Goal: Task Accomplishment & Management: Manage account settings

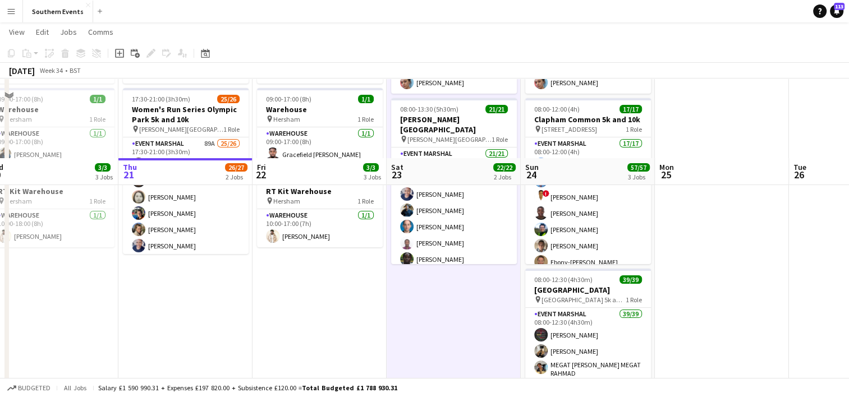
scroll to position [204, 0]
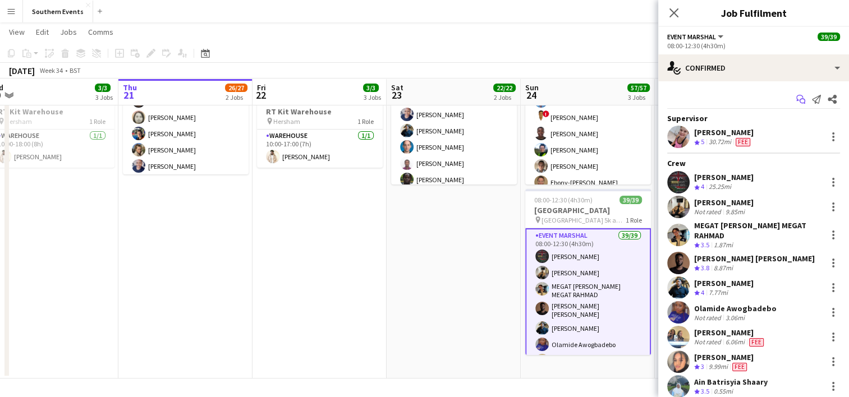
click at [800, 99] on icon at bounding box center [803, 102] width 6 height 6
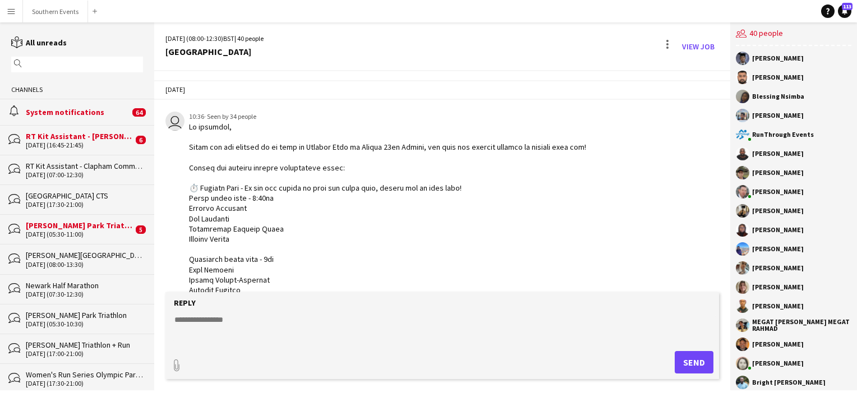
scroll to position [1756, 0]
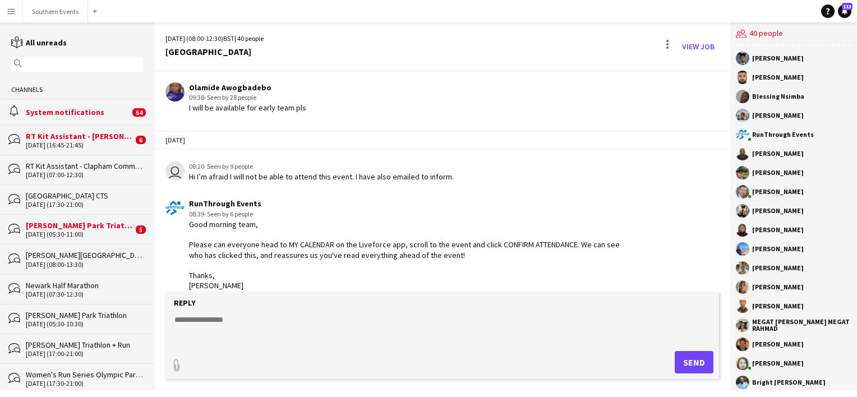
click at [219, 320] on textarea at bounding box center [444, 328] width 543 height 29
paste textarea "**********"
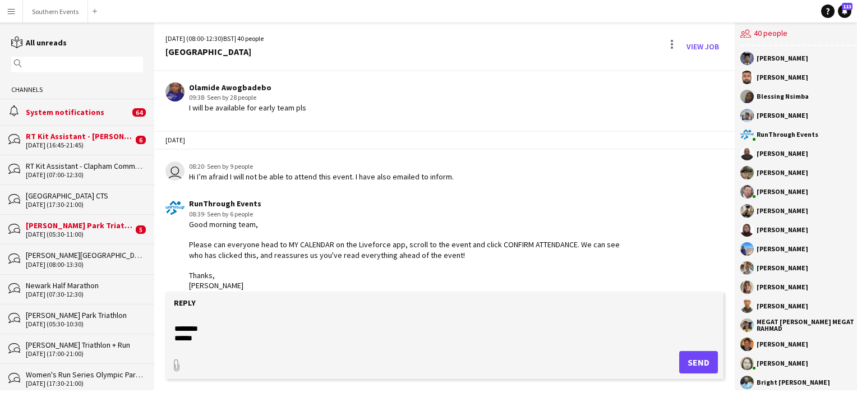
scroll to position [81, 0]
type textarea "**********"
type input "**********"
click at [669, 358] on app-icon "Upload" at bounding box center [669, 361] width 16 height 13
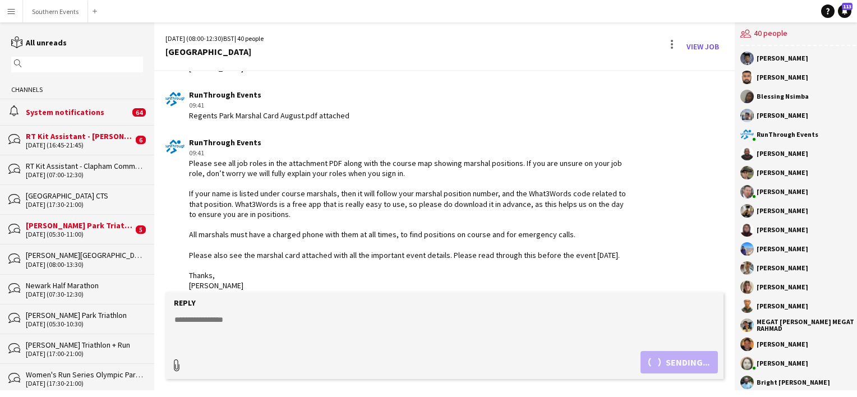
scroll to position [2034, 0]
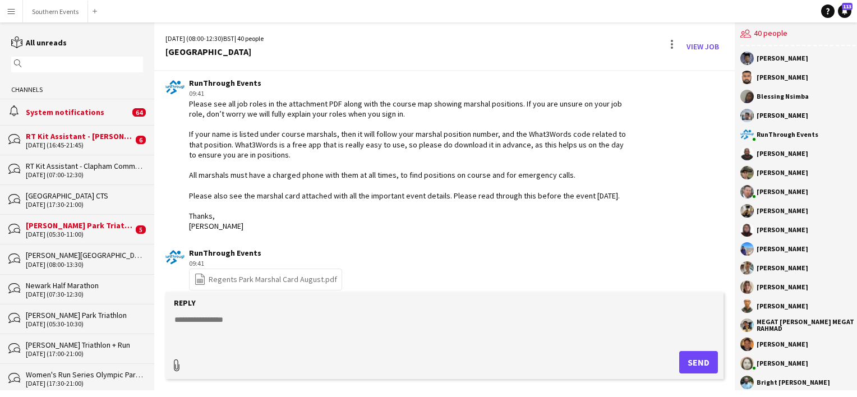
type input "**********"
click at [673, 351] on button "Upload Upload" at bounding box center [686, 361] width 66 height 25
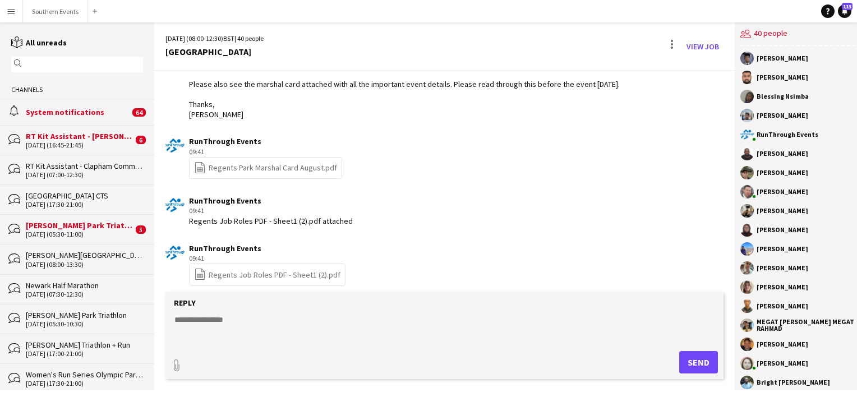
scroll to position [2150, 0]
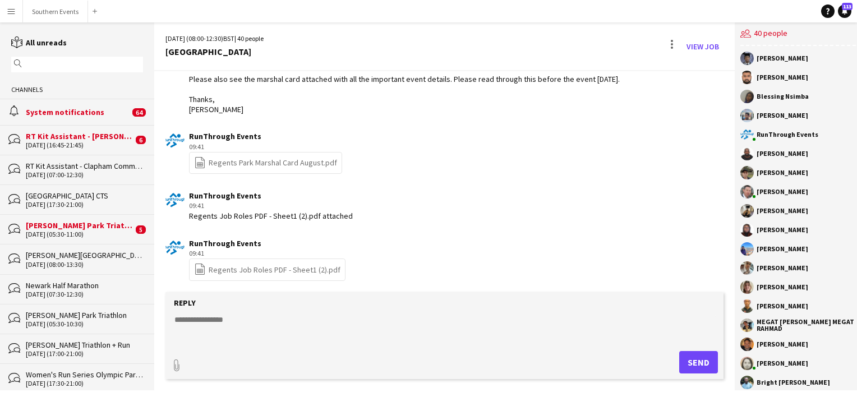
click at [205, 322] on textarea at bounding box center [444, 328] width 543 height 29
type textarea "**********"
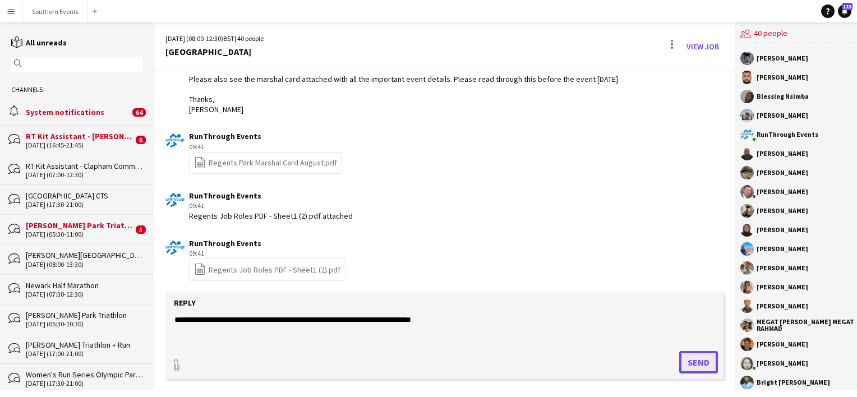
click at [704, 362] on button "Send" at bounding box center [699, 362] width 39 height 22
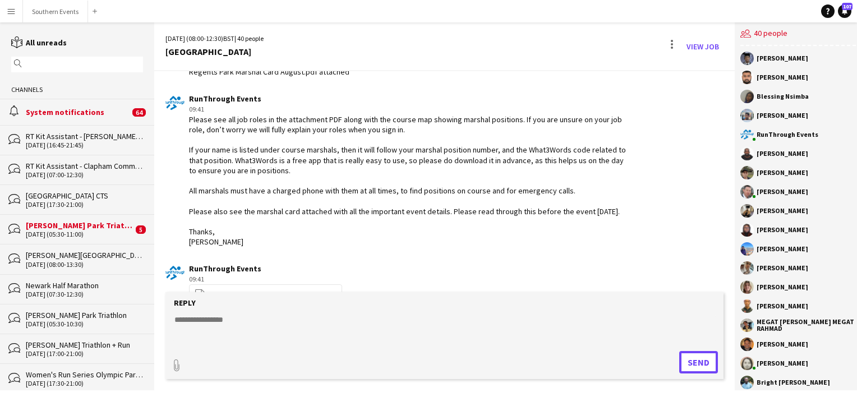
scroll to position [2198, 0]
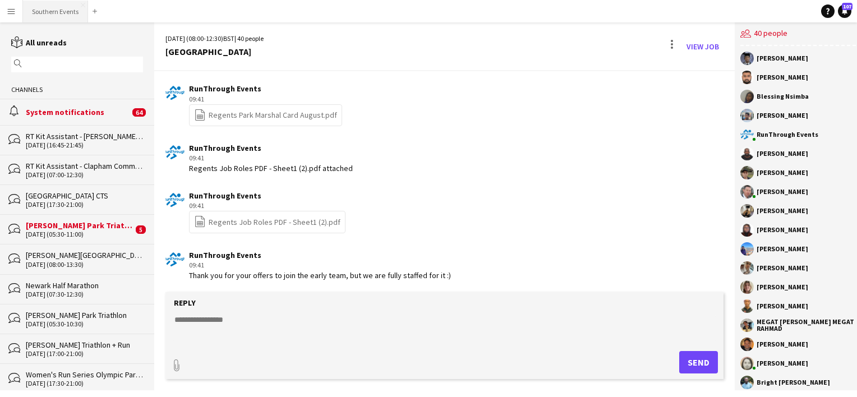
click at [48, 8] on button "Southern Events Close" at bounding box center [55, 12] width 65 height 22
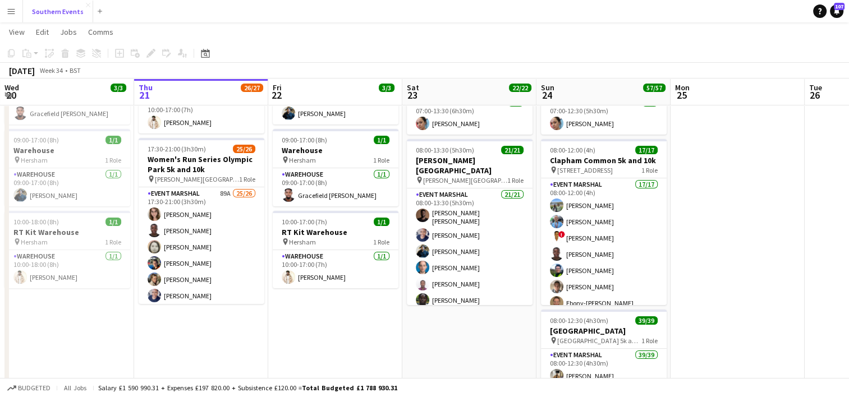
scroll to position [83, 0]
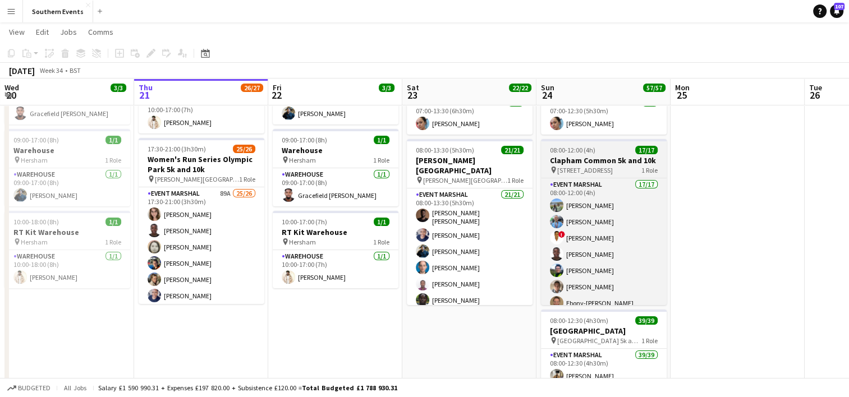
click at [610, 172] on span "[STREET_ADDRESS]" at bounding box center [585, 170] width 56 height 8
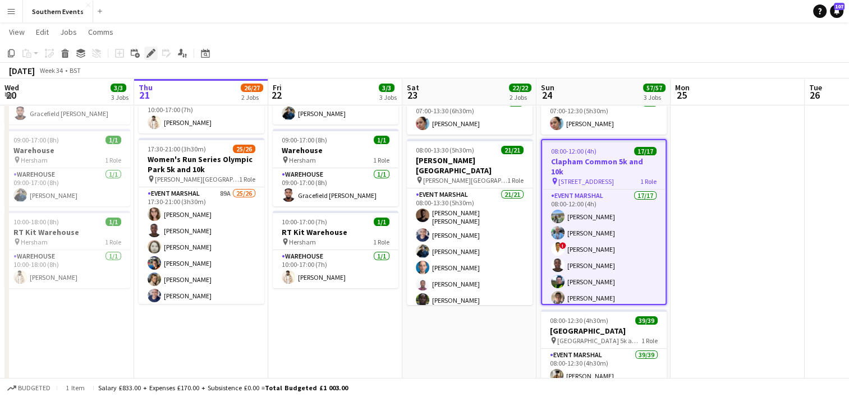
click at [146, 56] on icon "Edit" at bounding box center [150, 53] width 9 height 9
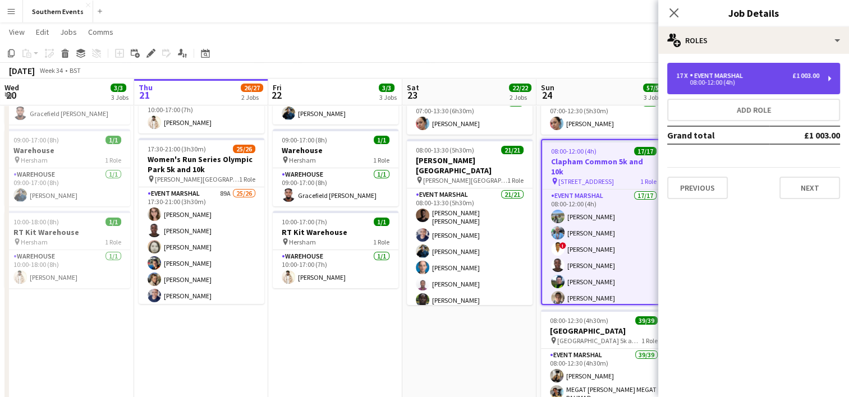
click at [755, 85] on div "17 x Event Marshal £1 003.00 08:00-12:00 (4h)" at bounding box center [753, 78] width 173 height 31
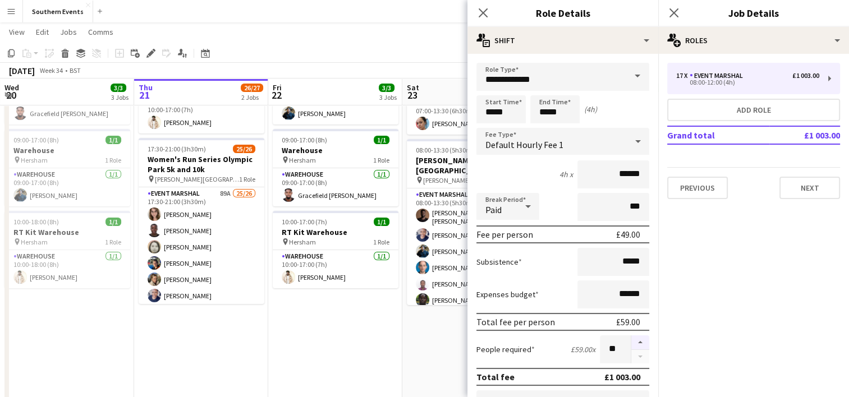
click at [631, 341] on button "button" at bounding box center [640, 343] width 18 height 15
type input "**"
click at [436, 350] on app-date-cell "07:00-13:30 (6h30m) 1/1 RT Kit Assistant - [PERSON_NAME][GEOGRAPHIC_DATA] pin […" at bounding box center [469, 271] width 134 height 457
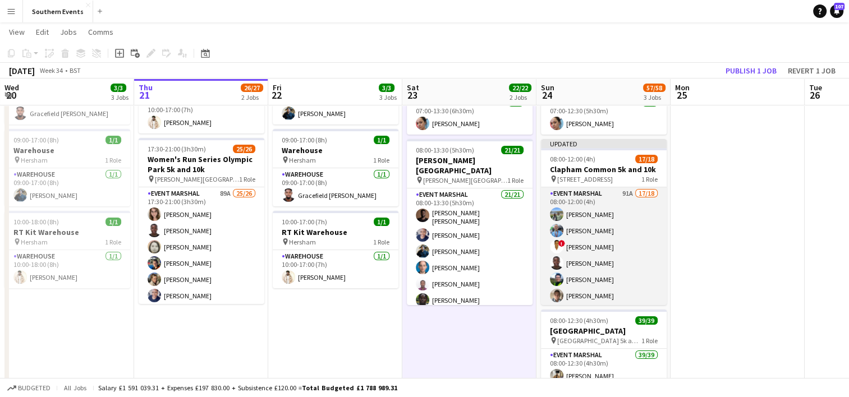
click at [599, 226] on app-card-role "Event Marshal 91A 17/18 08:00-12:00 (4h) [PERSON_NAME] [PERSON_NAME] ! [PERSON_…" at bounding box center [604, 344] width 126 height 315
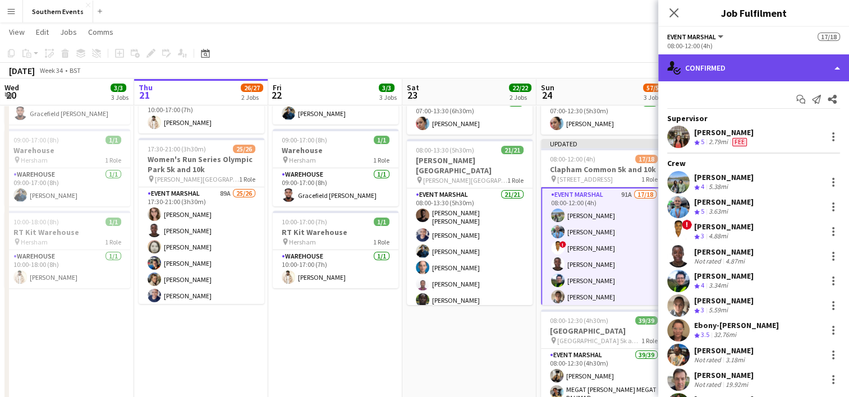
click at [747, 66] on div "single-neutral-actions-check-2 Confirmed" at bounding box center [753, 67] width 191 height 27
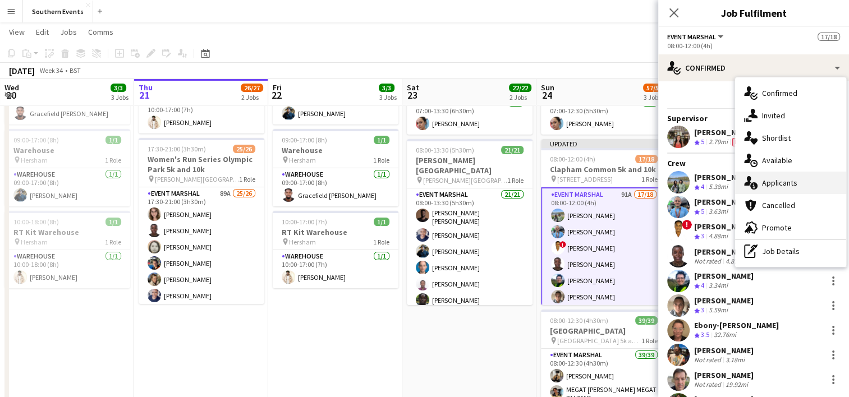
click at [771, 182] on div "single-neutral-actions-information Applicants" at bounding box center [790, 183] width 111 height 22
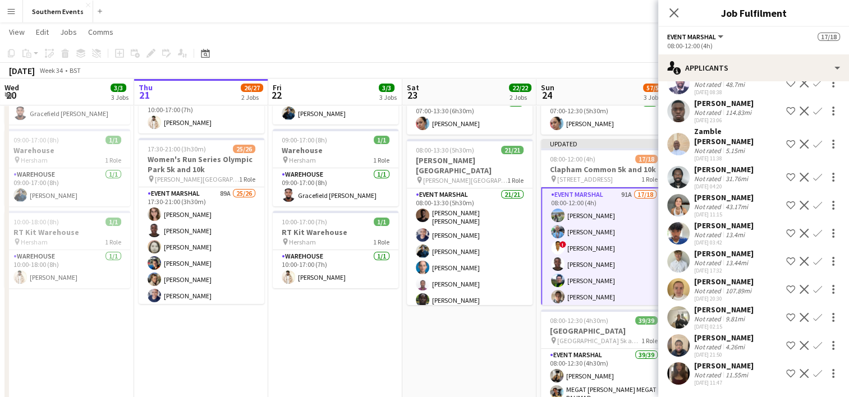
scroll to position [204, 0]
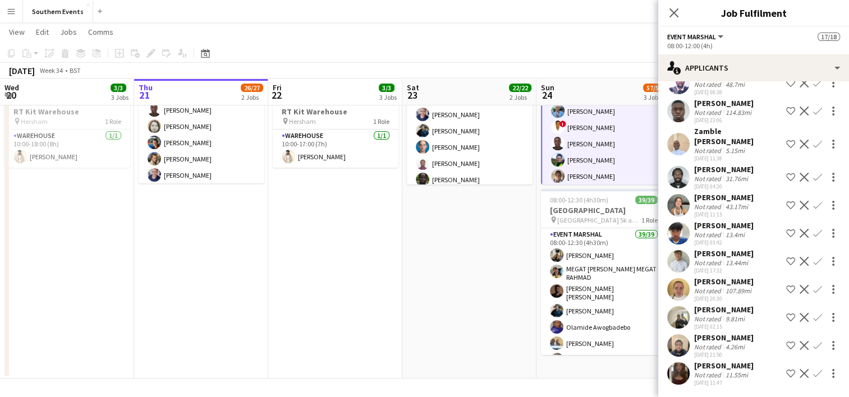
click at [813, 369] on app-icon "Confirm" at bounding box center [817, 373] width 9 height 9
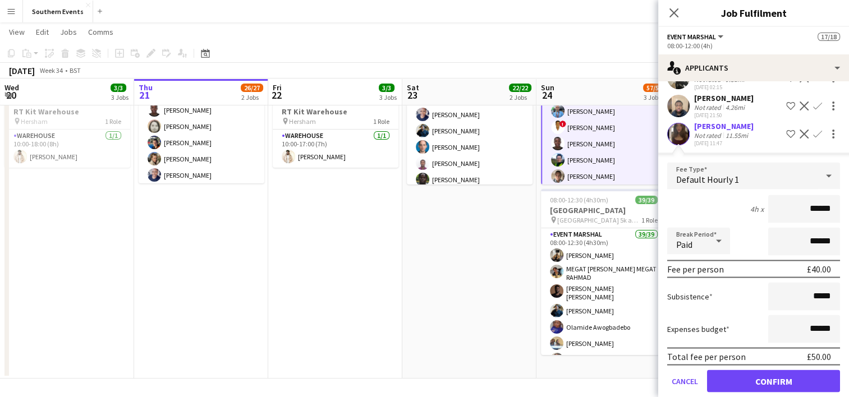
scroll to position [2094, 0]
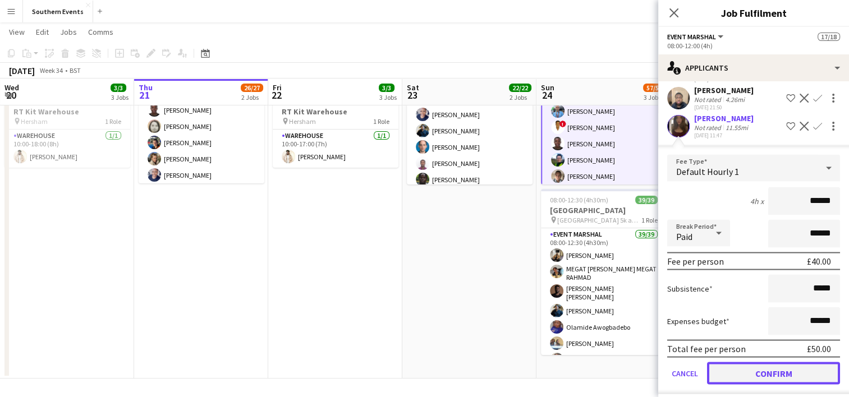
click at [749, 368] on button "Confirm" at bounding box center [773, 373] width 133 height 22
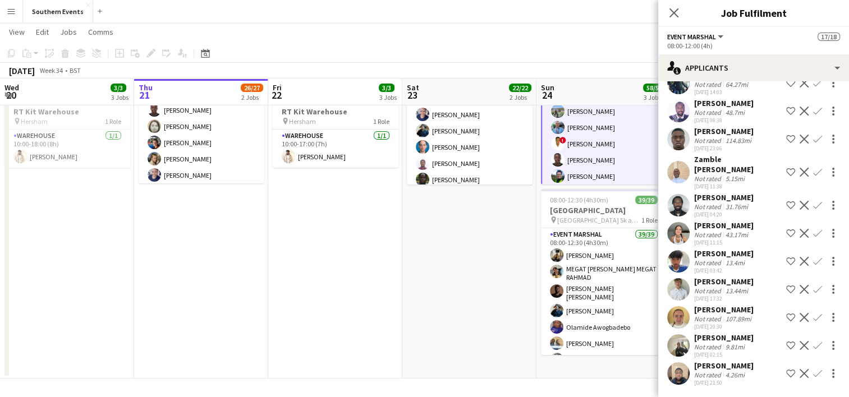
scroll to position [1815, 0]
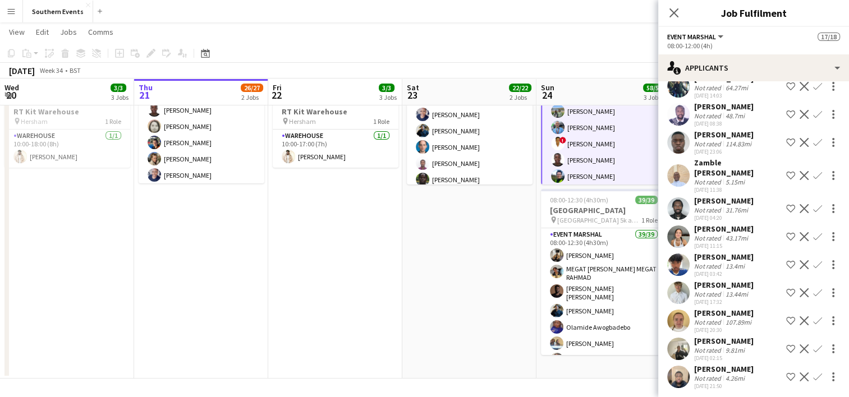
click at [433, 296] on app-date-cell "07:00-13:30 (6h30m) 1/1 RT Kit Assistant - [PERSON_NAME][GEOGRAPHIC_DATA] pin […" at bounding box center [469, 150] width 134 height 457
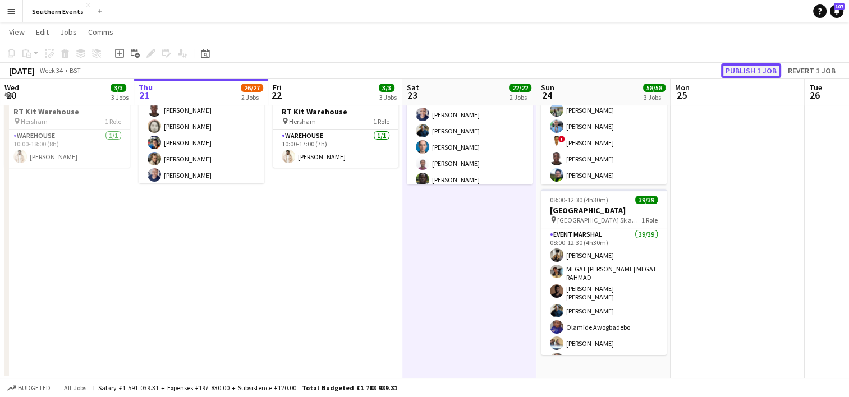
click at [740, 74] on button "Publish 1 job" at bounding box center [751, 70] width 60 height 15
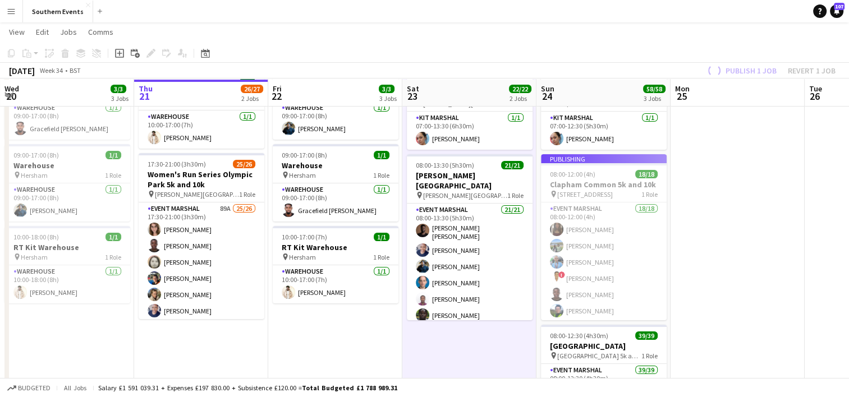
scroll to position [67, 0]
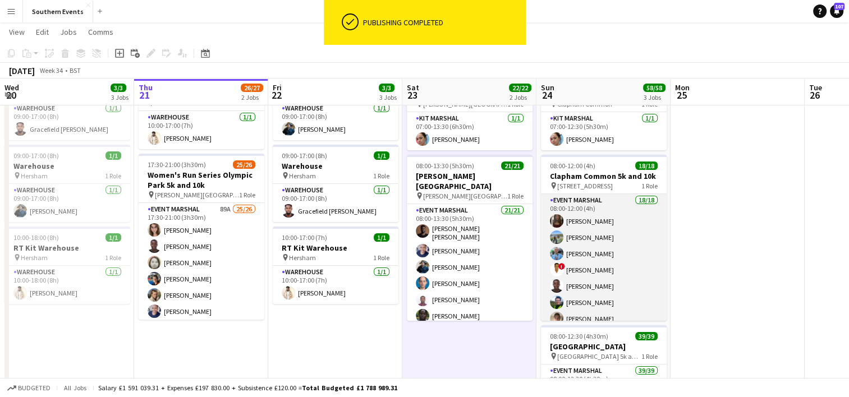
click at [607, 233] on app-card-role "Event Marshal 18/18 08:00-12:00 (4h) [PERSON_NAME] [PERSON_NAME] [PERSON_NAME] …" at bounding box center [604, 351] width 126 height 315
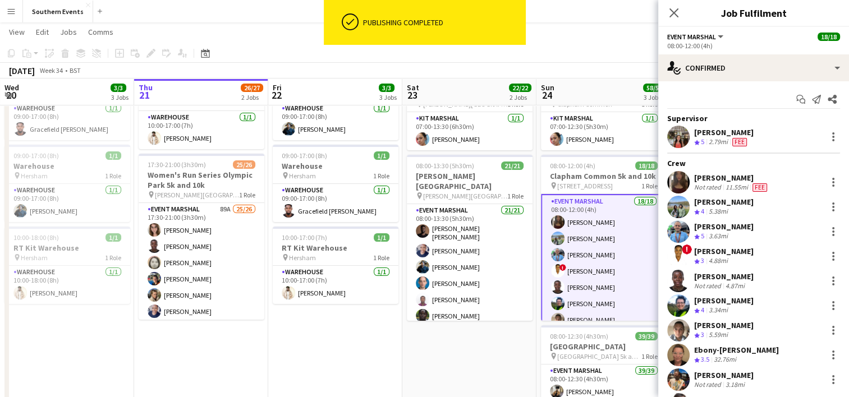
drag, startPoint x: 695, startPoint y: 180, endPoint x: 741, endPoint y: 178, distance: 46.6
click at [741, 178] on div "[PERSON_NAME]" at bounding box center [731, 178] width 75 height 10
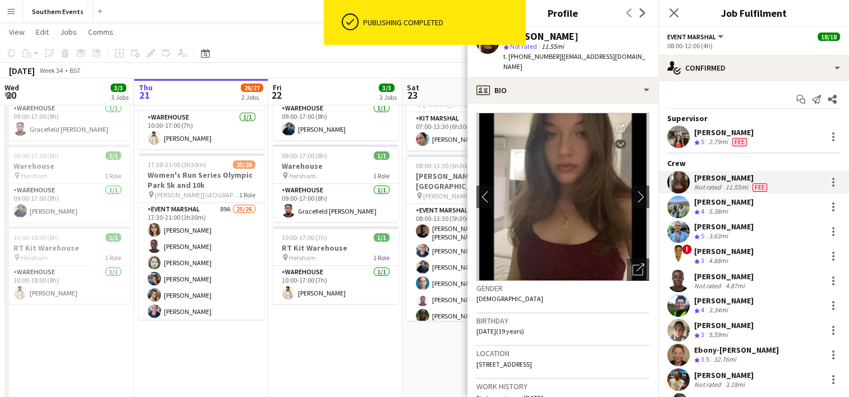
copy div "[PERSON_NAME]"
